Goal: Information Seeking & Learning: Compare options

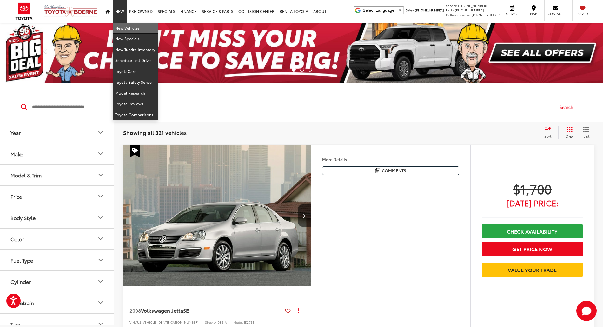
click at [120, 23] on link "New Vehicles" at bounding box center [135, 28] width 45 height 11
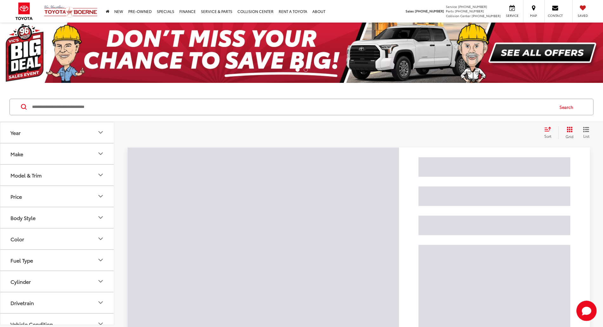
click at [76, 108] on input "Search by Make, Model, or Keyword" at bounding box center [292, 106] width 522 height 15
paste input "*****"
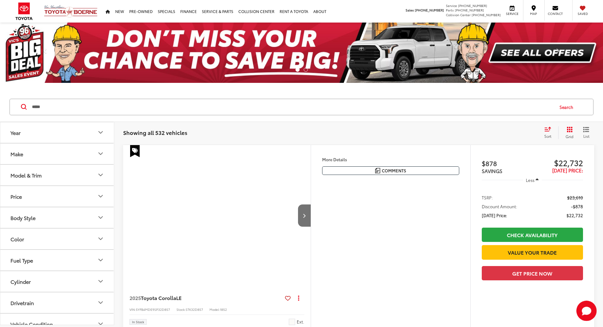
type input "*****"
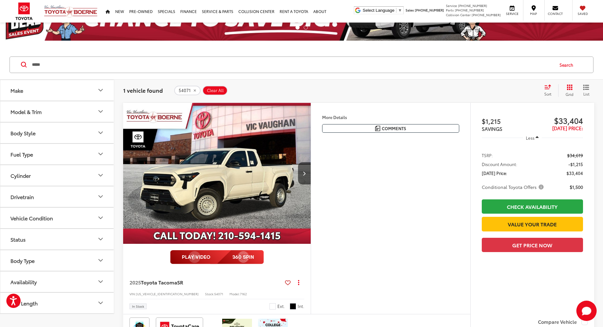
scroll to position [127, 0]
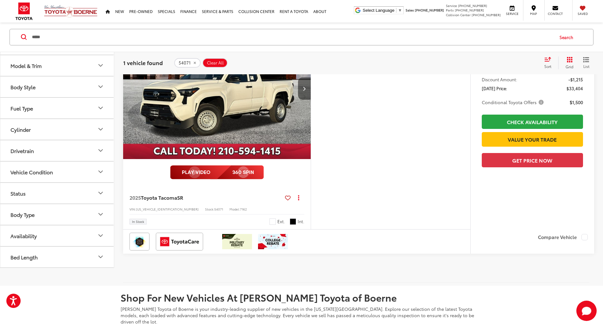
click at [310, 100] on button "Next image" at bounding box center [304, 88] width 13 height 22
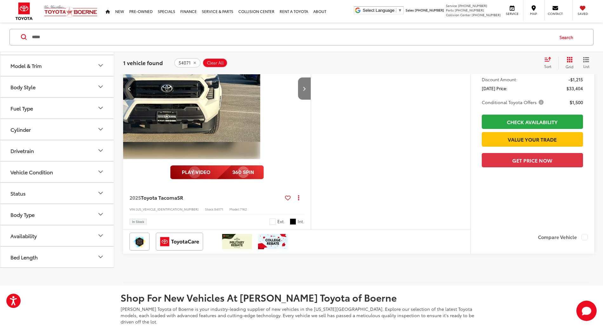
click at [310, 100] on button "Next image" at bounding box center [304, 88] width 13 height 22
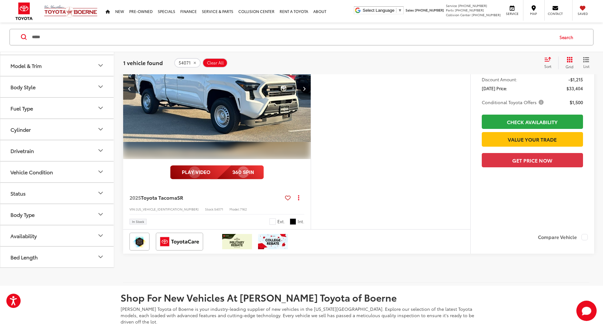
click at [310, 100] on button "Next image" at bounding box center [304, 88] width 13 height 22
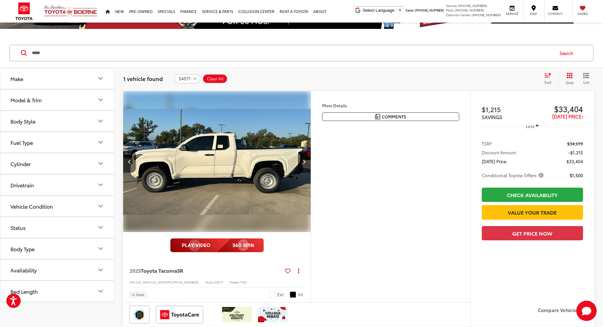
scroll to position [42, 0]
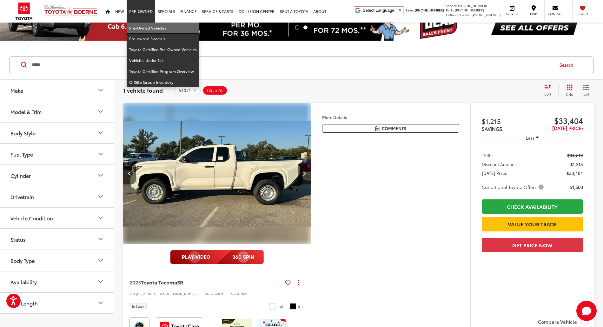
click at [151, 25] on link "Pre-Owned Vehicles" at bounding box center [163, 28] width 73 height 11
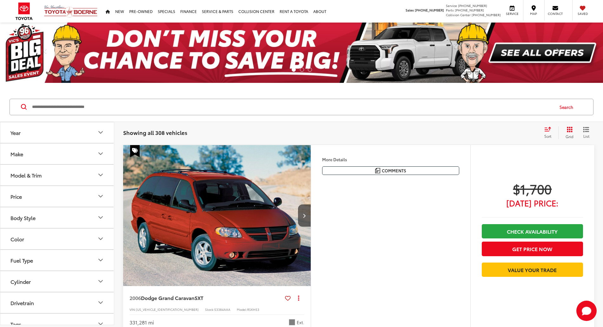
click at [122, 103] on input "Search by Make, Model, or Keyword" at bounding box center [292, 106] width 522 height 15
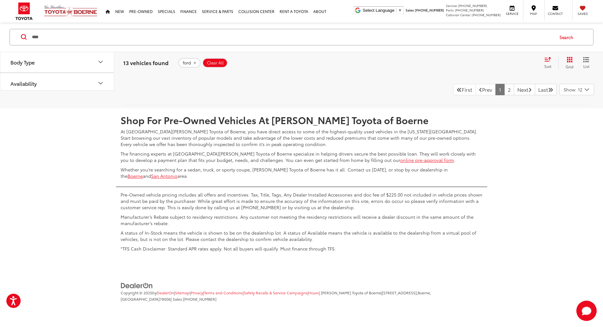
scroll to position [3256, 0]
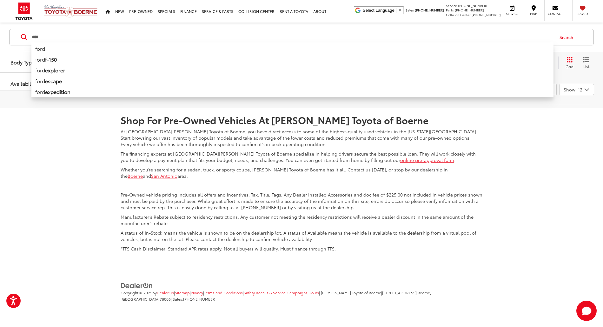
drag, startPoint x: 121, startPoint y: 38, endPoint x: 0, endPoint y: 38, distance: 121.1
click at [0, 37] on div "**** **** ford ford f-150 ford explorer ford escape ford expedition ford mustan…" at bounding box center [301, 37] width 603 height 29
type input "**********"
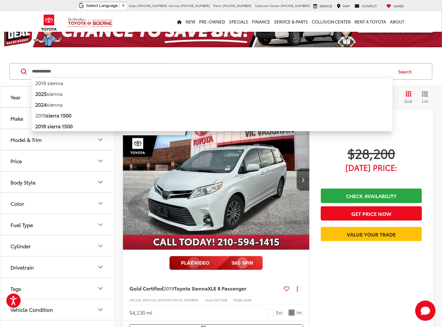
scroll to position [84, 0]
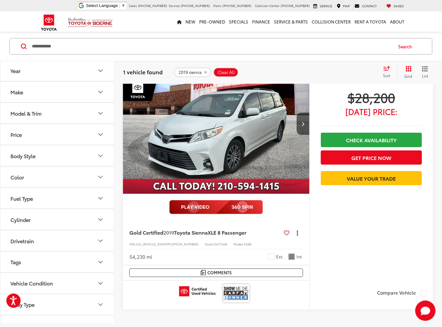
click at [299, 234] on button "Actions" at bounding box center [297, 232] width 11 height 11
click at [309, 251] on div "Gold Certified 2019 Toyota Sienna XLE 8 Passenger Copy Link Share Print View De…" at bounding box center [216, 242] width 186 height 44
click at [297, 232] on icon "dropdown dots" at bounding box center [297, 232] width 1 height 1
click at [303, 249] on button "Copy Link" at bounding box center [280, 245] width 46 height 13
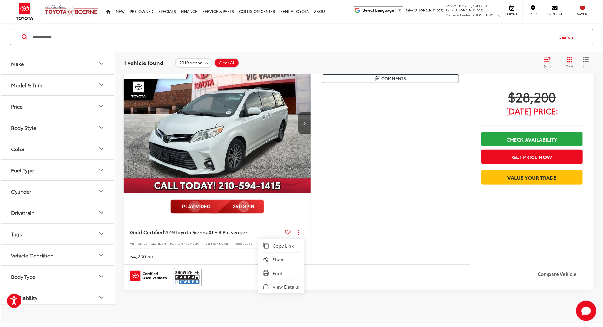
scroll to position [93, 0]
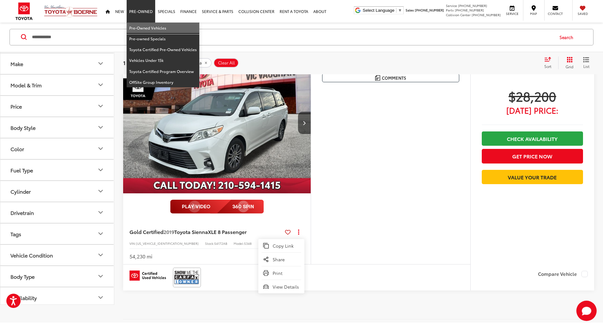
click at [145, 23] on link "Pre-Owned Vehicles" at bounding box center [163, 28] width 73 height 11
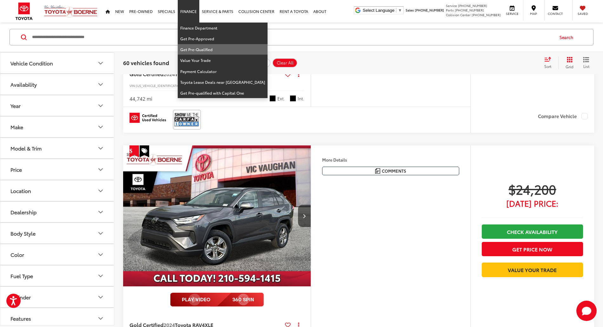
scroll to position [180, 0]
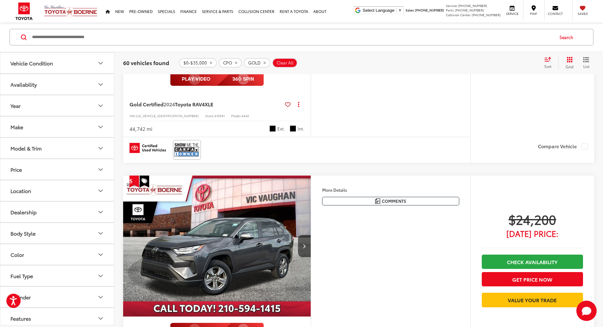
click at [127, 33] on input "Search by Make, Model, or Keyword" at bounding box center [292, 36] width 522 height 15
paste input "*****"
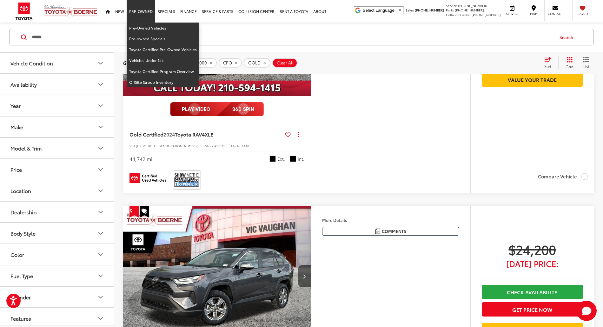
scroll to position [211, 0]
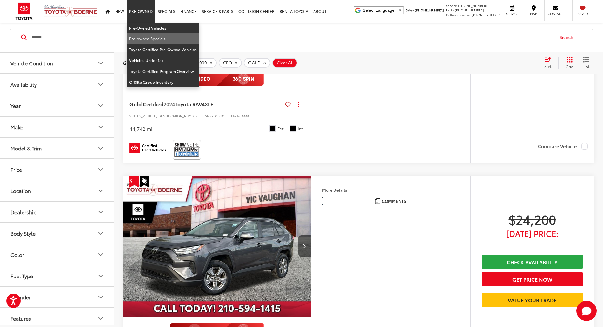
type input "*****"
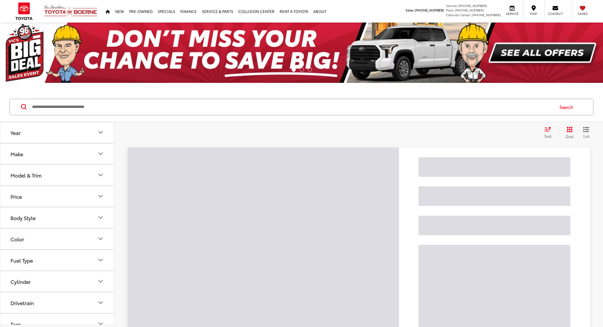
click at [79, 101] on input "Search by Make, Model, or Keyword" at bounding box center [292, 106] width 522 height 15
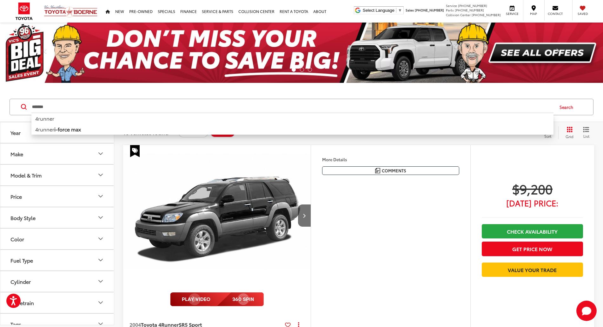
drag, startPoint x: 72, startPoint y: 104, endPoint x: 0, endPoint y: 104, distance: 71.7
click at [0, 104] on div "******* ******* 4runner 4runner i-force max Search" at bounding box center [301, 106] width 603 height 29
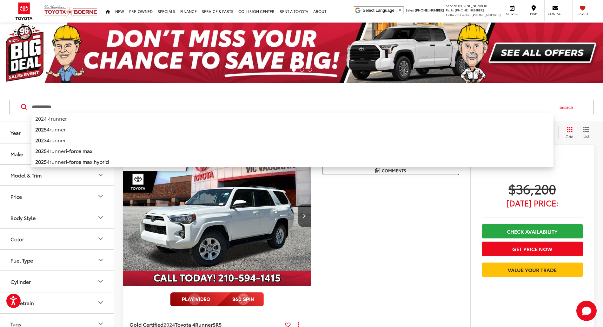
scroll to position [42, 0]
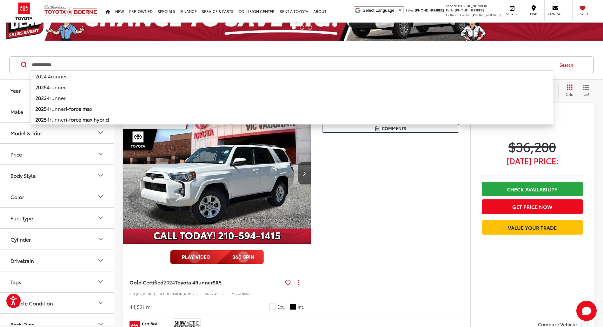
click at [406, 222] on div "More Details Comments Dealer Comments New Price! CARFAX One-Owner. Clean CARFAX…" at bounding box center [390, 209] width 160 height 212
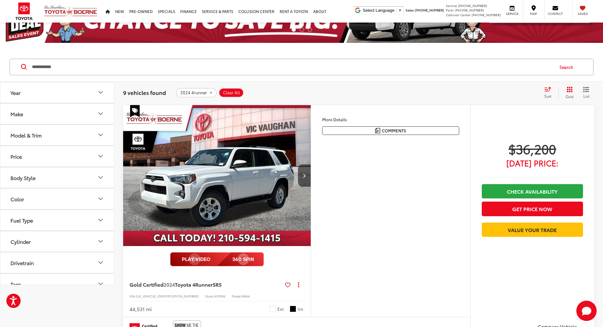
scroll to position [0, 0]
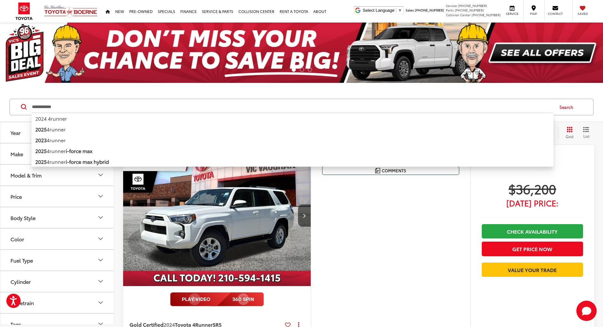
click at [78, 107] on input "**********" at bounding box center [292, 106] width 522 height 15
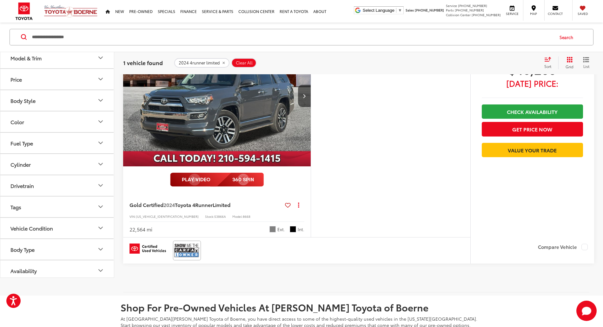
scroll to position [169, 0]
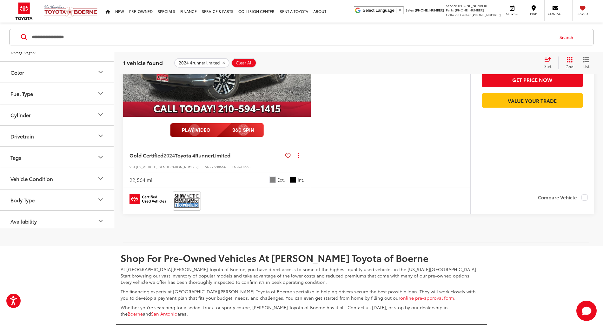
click at [42, 40] on input "**********" at bounding box center [292, 36] width 522 height 15
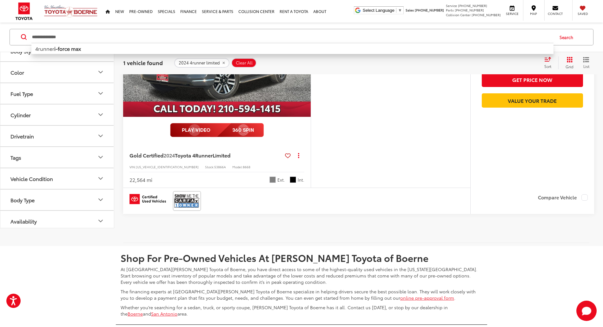
type input "**********"
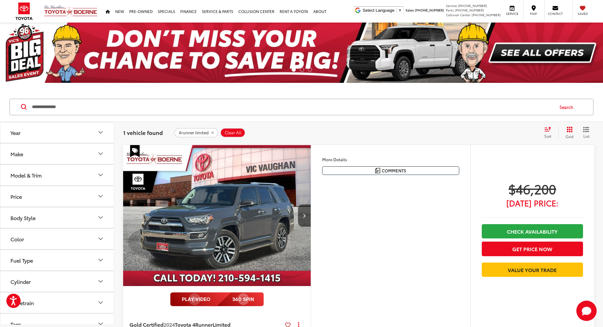
click at [212, 133] on icon "remove 4runner%20limited" at bounding box center [212, 133] width 2 height 2
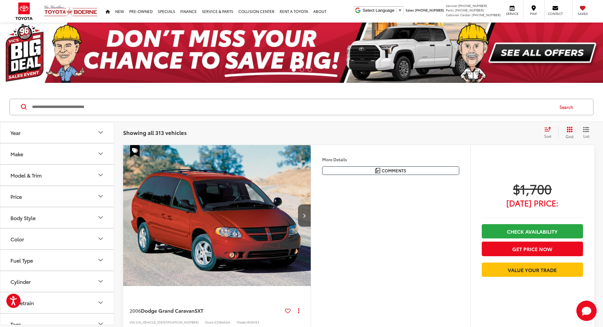
click at [152, 103] on input "Search by Make, Model, or Keyword" at bounding box center [292, 106] width 522 height 15
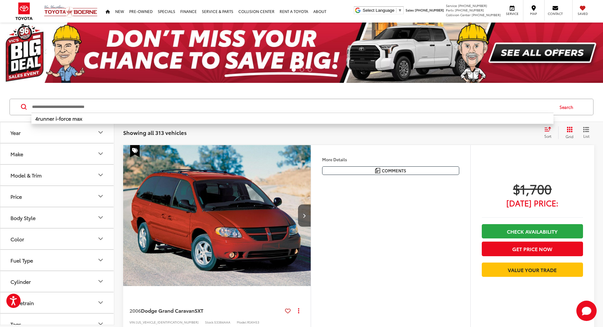
click at [173, 101] on input "Search by Make, Model, or Keyword" at bounding box center [292, 106] width 522 height 15
click at [99, 99] on input "Search by Make, Model, or Keyword" at bounding box center [292, 106] width 522 height 15
click at [169, 102] on input "Search by Make, Model, or Keyword" at bounding box center [292, 106] width 522 height 15
click at [165, 101] on input "Search by Make, Model, or Keyword" at bounding box center [292, 106] width 522 height 15
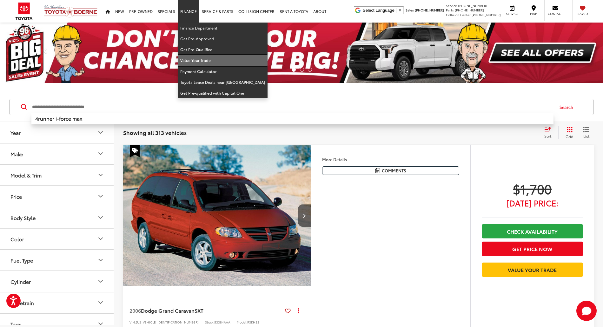
click at [206, 61] on link "Value Your Trade" at bounding box center [223, 60] width 90 height 11
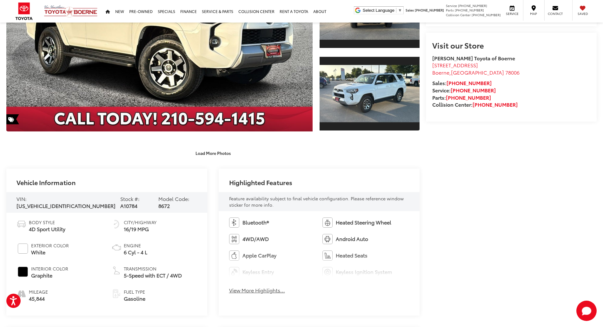
scroll to position [254, 0]
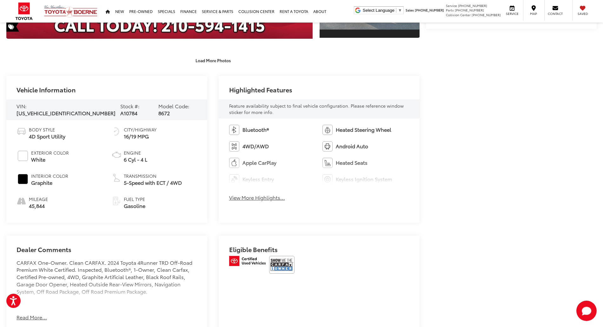
click at [260, 198] on button "View More Highlights..." at bounding box center [257, 197] width 56 height 7
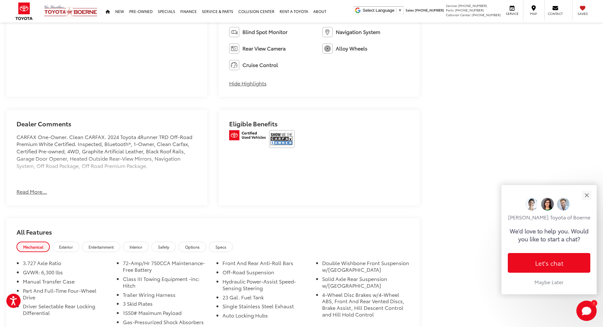
scroll to position [507, 0]
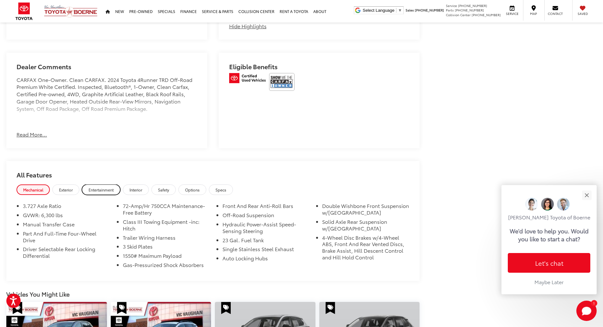
click at [105, 189] on span "Entertainment" at bounding box center [100, 189] width 25 height 5
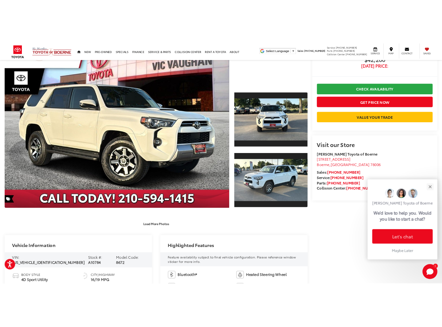
scroll to position [0, 0]
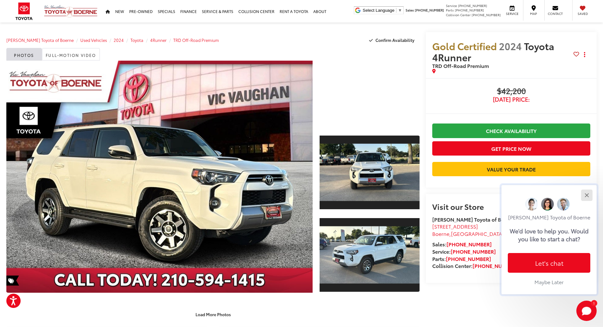
click at [586, 194] on div "Close" at bounding box center [586, 195] width 4 height 4
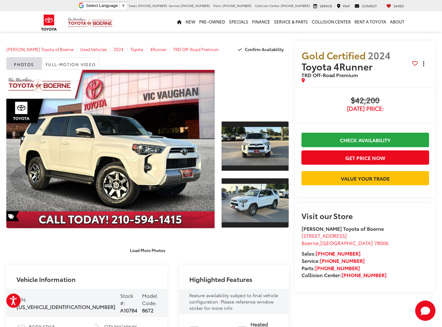
click at [421, 66] on button "Actions" at bounding box center [423, 63] width 11 height 11
click at [401, 78] on span "Copy Link" at bounding box center [411, 78] width 27 height 6
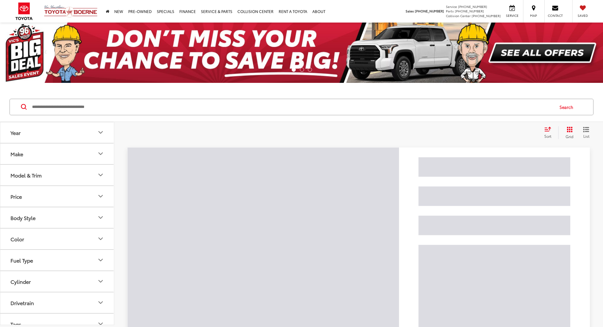
click at [136, 109] on input "Search by Make, Model, or Keyword" at bounding box center [292, 106] width 522 height 15
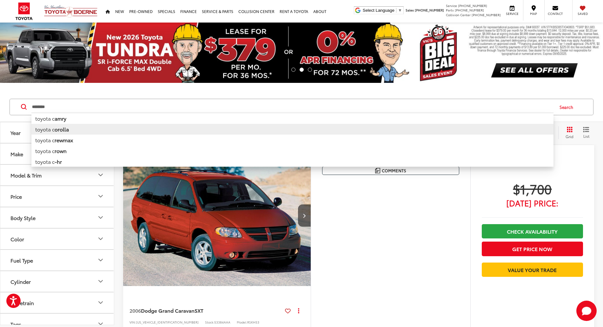
click at [60, 127] on b "orolla" at bounding box center [62, 128] width 14 height 7
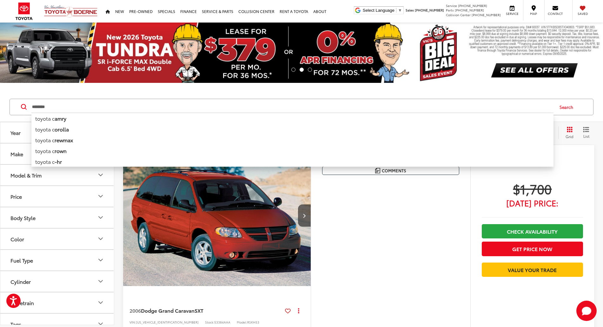
type input "**********"
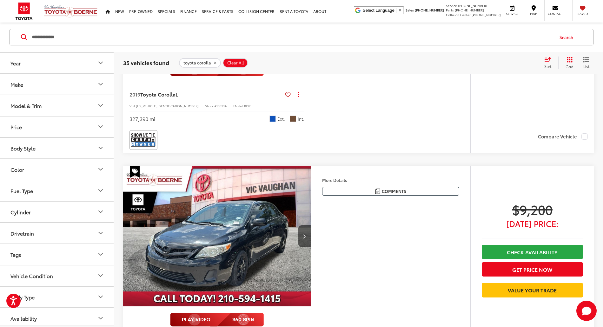
scroll to position [338, 0]
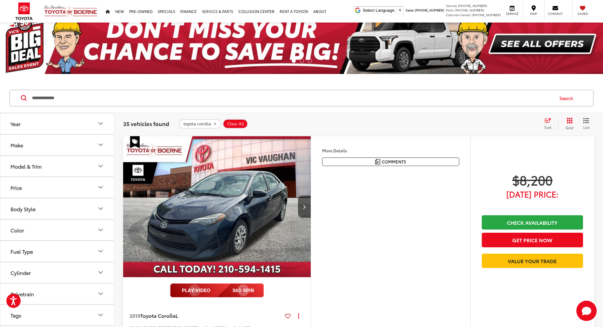
scroll to position [39, 0]
